Goal: Task Accomplishment & Management: Use online tool/utility

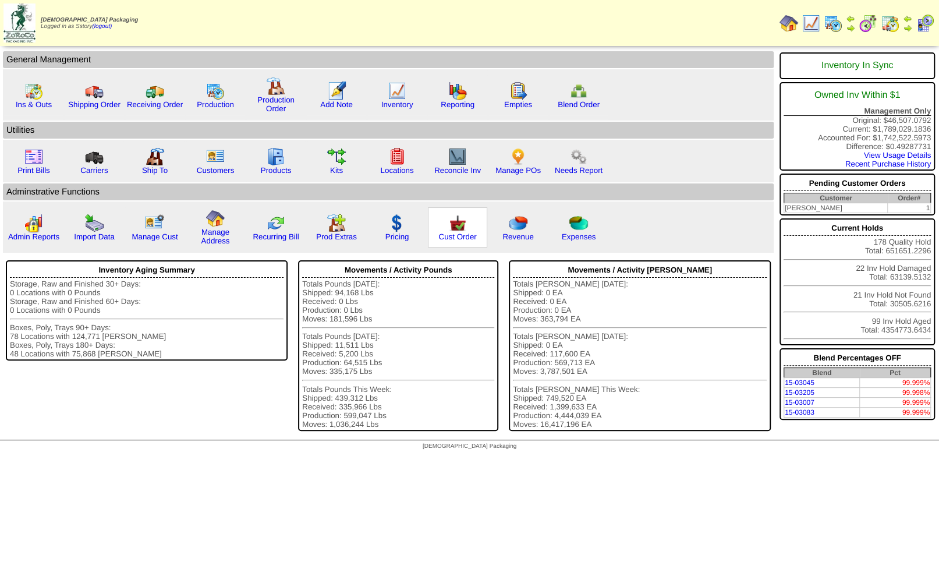
click at [455, 230] on img at bounding box center [457, 223] width 19 height 19
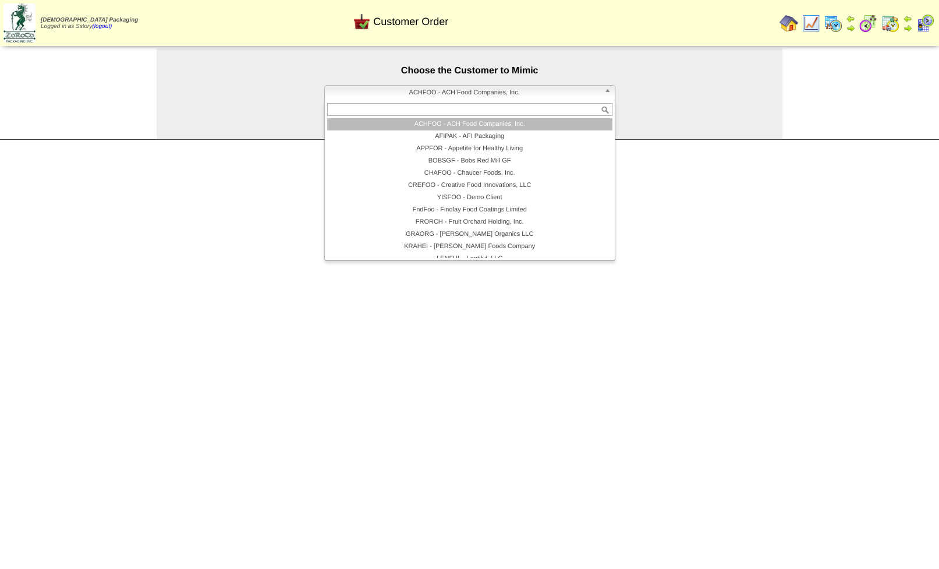
click at [421, 94] on span "ACHFOO - ACH Food Companies, Inc." at bounding box center [465, 93] width 270 height 14
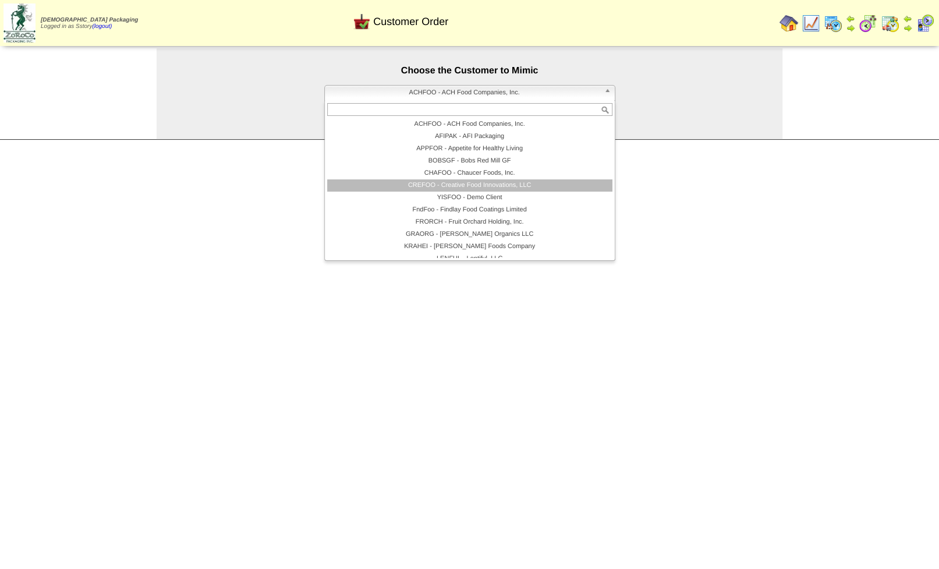
click at [463, 186] on li "CREFOO - Creative Food Innovations, LLC" at bounding box center [469, 185] width 285 height 12
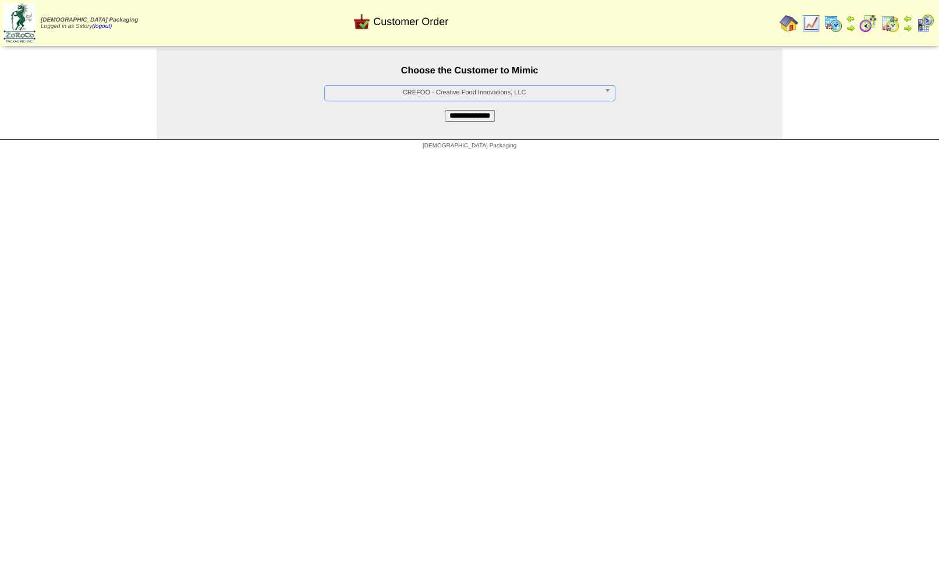
click at [463, 121] on input "**********" at bounding box center [470, 116] width 50 height 12
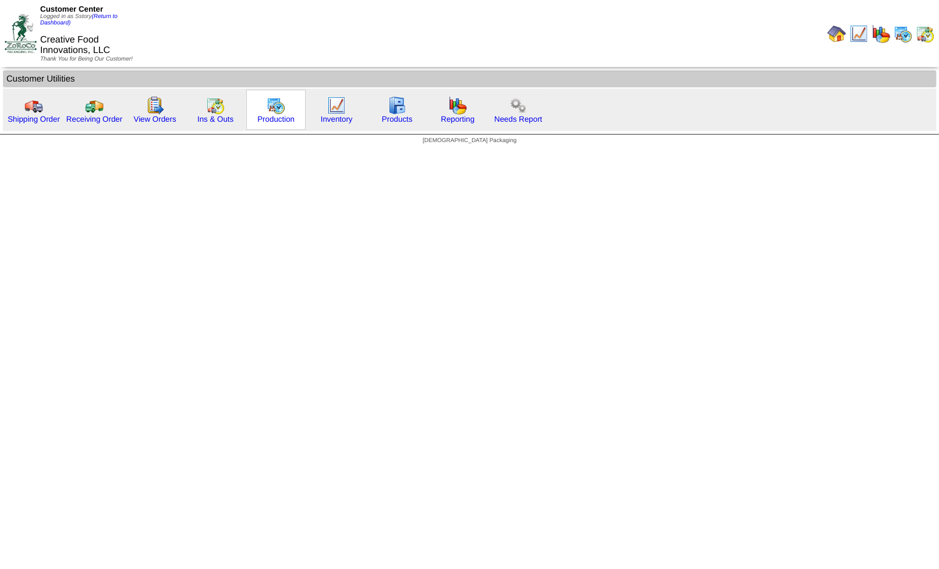
click at [275, 106] on img at bounding box center [276, 105] width 19 height 19
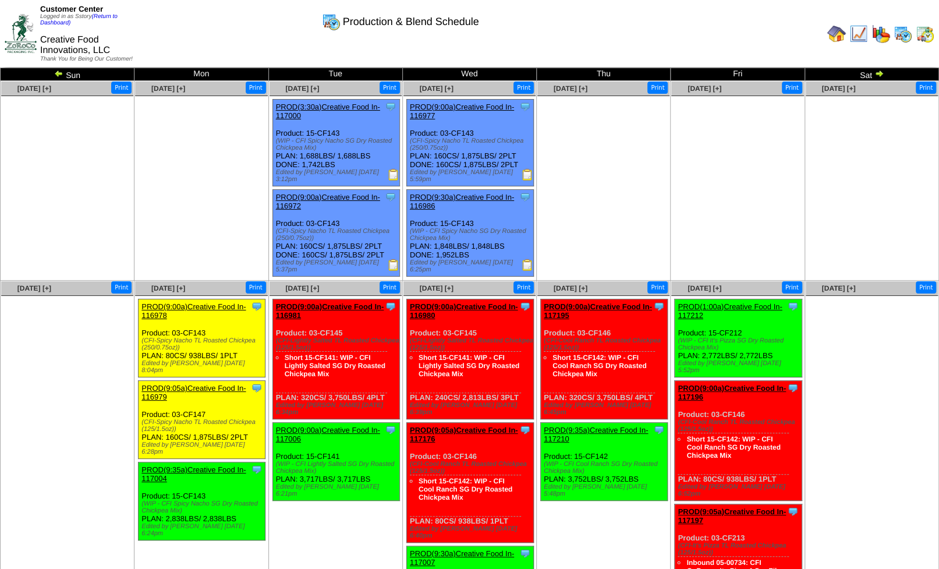
click at [528, 178] on img at bounding box center [528, 175] width 12 height 12
click at [392, 266] on img at bounding box center [394, 265] width 12 height 12
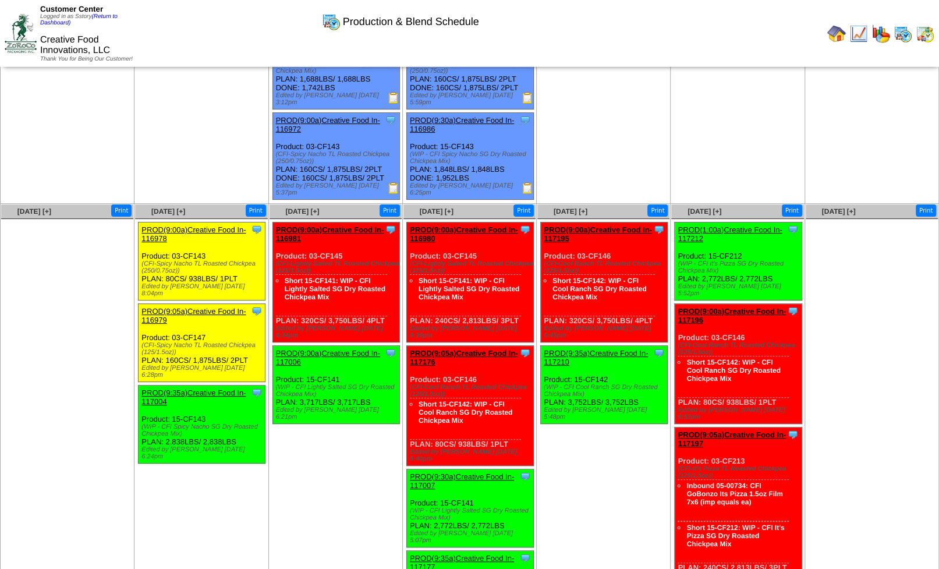
scroll to position [1, 0]
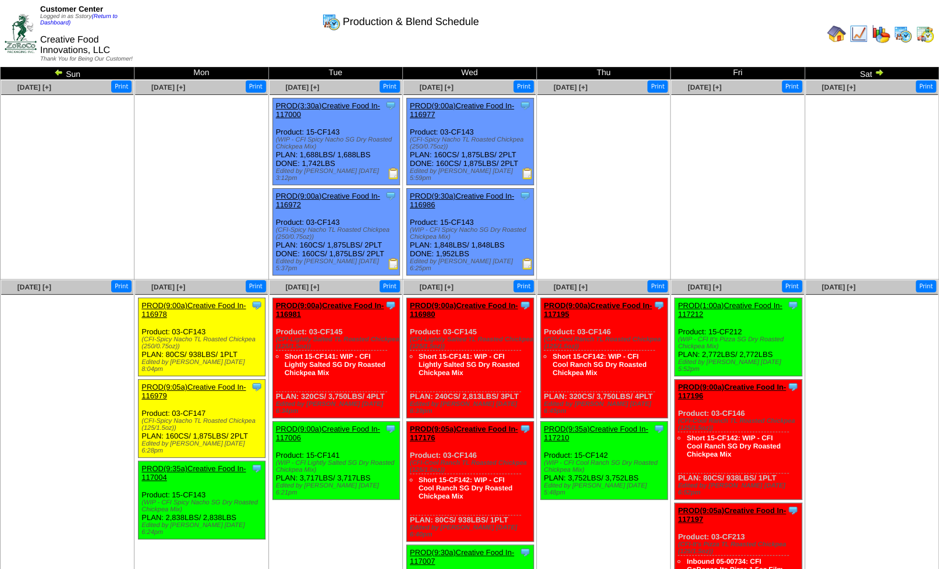
click at [880, 76] on img at bounding box center [879, 72] width 9 height 9
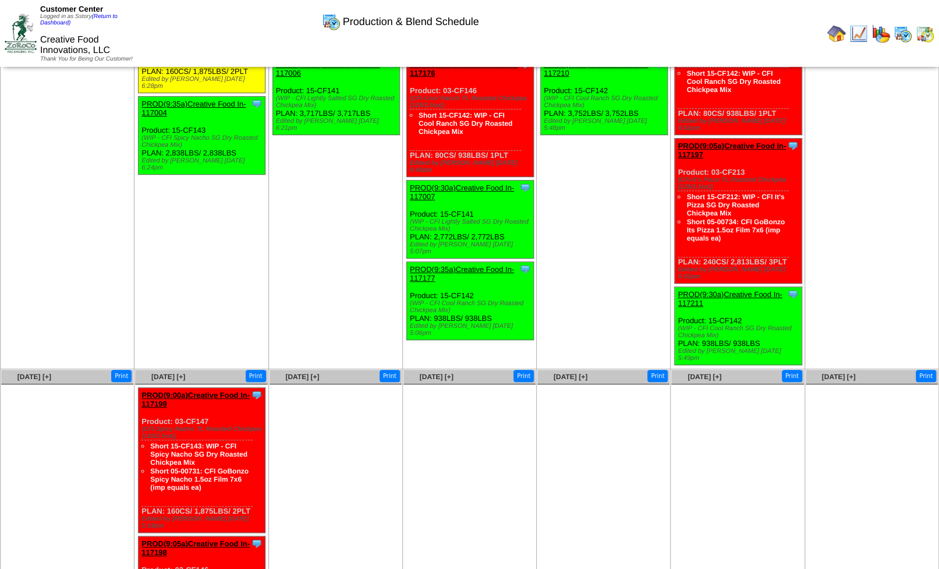
scroll to position [363, 0]
